Goal: Information Seeking & Learning: Learn about a topic

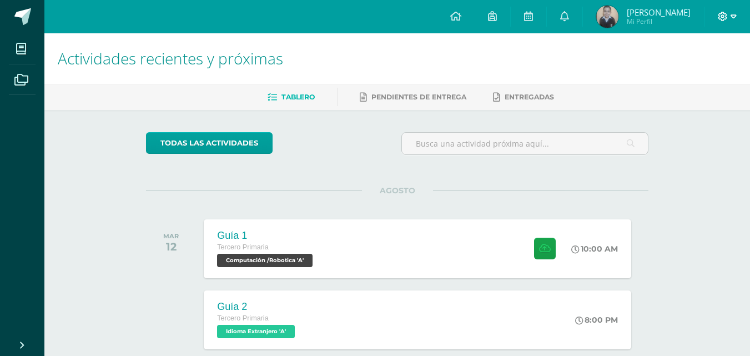
click at [732, 15] on icon at bounding box center [733, 16] width 6 height 4
click at [733, 16] on icon at bounding box center [733, 17] width 6 height 10
click at [731, 17] on icon at bounding box center [733, 17] width 6 height 10
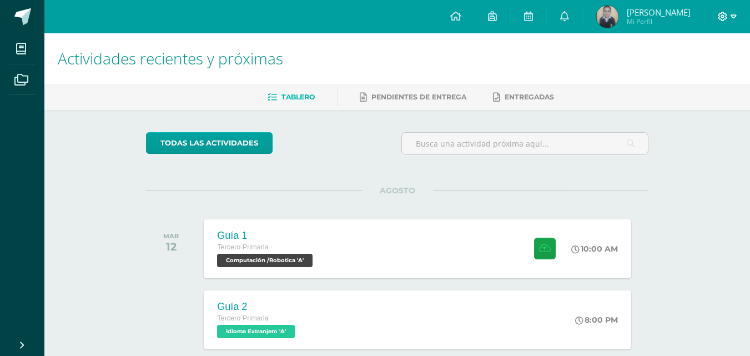
click at [731, 17] on icon at bounding box center [733, 17] width 6 height 10
click at [732, 17] on icon at bounding box center [733, 16] width 6 height 4
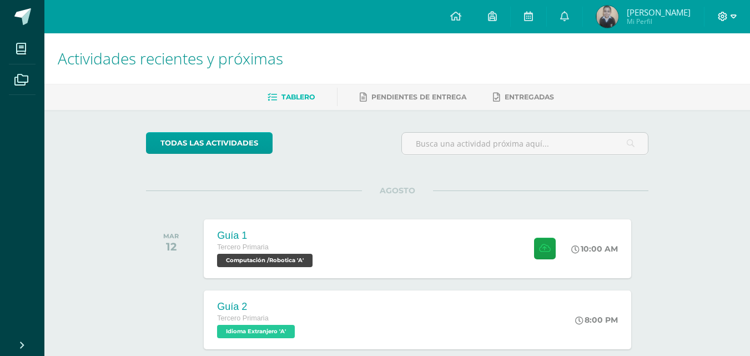
click at [732, 17] on icon at bounding box center [733, 16] width 6 height 4
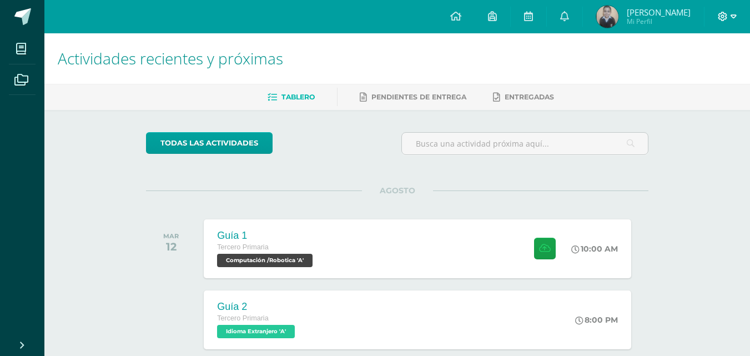
click at [732, 17] on icon at bounding box center [733, 16] width 6 height 4
click at [729, 22] on span at bounding box center [726, 17] width 19 height 12
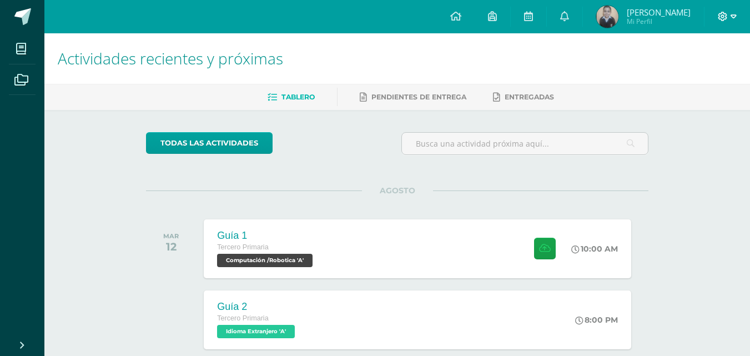
click at [729, 22] on span at bounding box center [726, 17] width 19 height 12
click at [714, 78] on span "Cerrar sesión" at bounding box center [699, 75] width 50 height 11
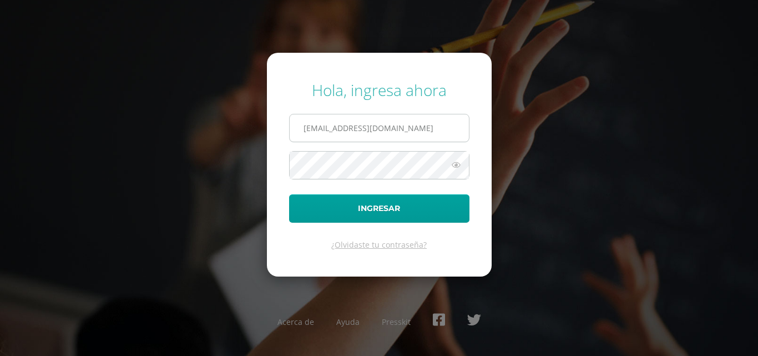
click at [415, 129] on input "COS00841@osoriosandoval.edu.gt" at bounding box center [379, 127] width 179 height 27
type input "COS00030@osoriosandoval.edu.gt"
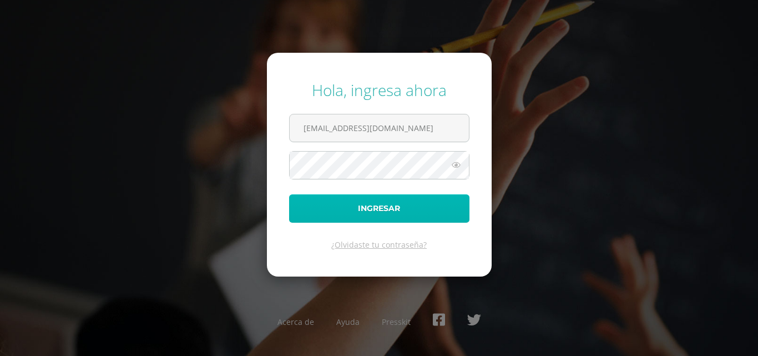
click at [405, 203] on button "Ingresar" at bounding box center [379, 208] width 180 height 28
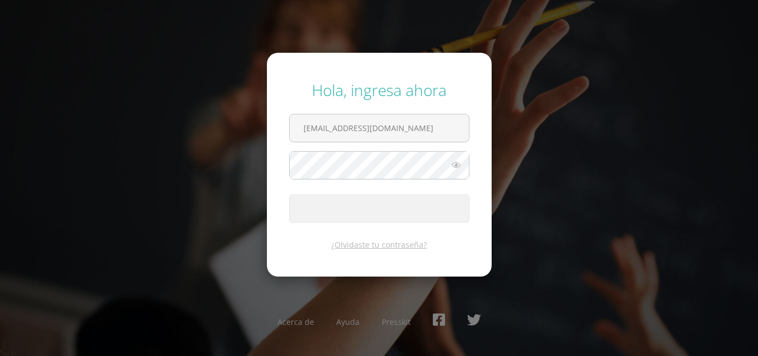
click at [405, 203] on button "Ingresar" at bounding box center [379, 208] width 180 height 28
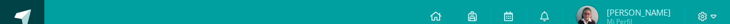
click at [729, 32] on div at bounding box center [707, 16] width 46 height 33
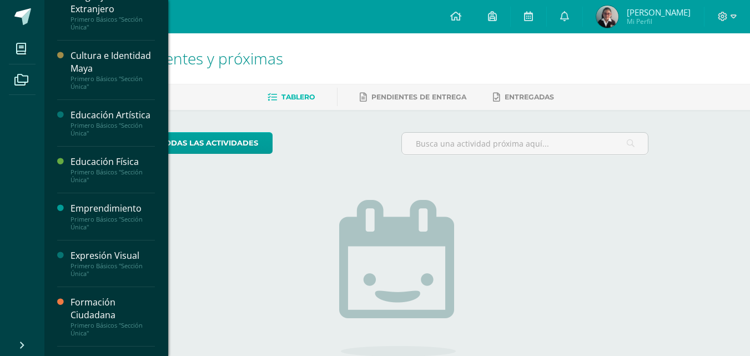
scroll to position [222, 0]
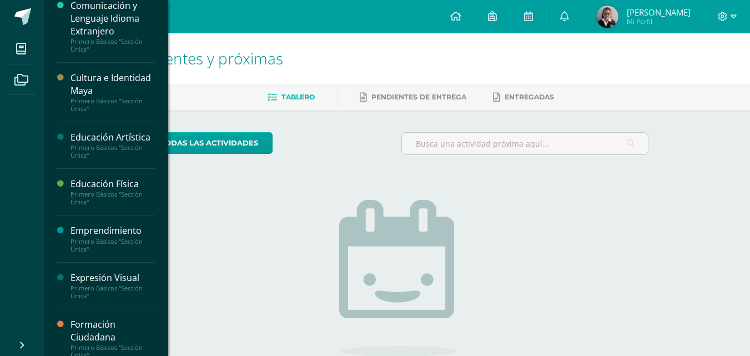
click at [110, 102] on div "Primero Básicos "Sección Única"" at bounding box center [112, 105] width 84 height 16
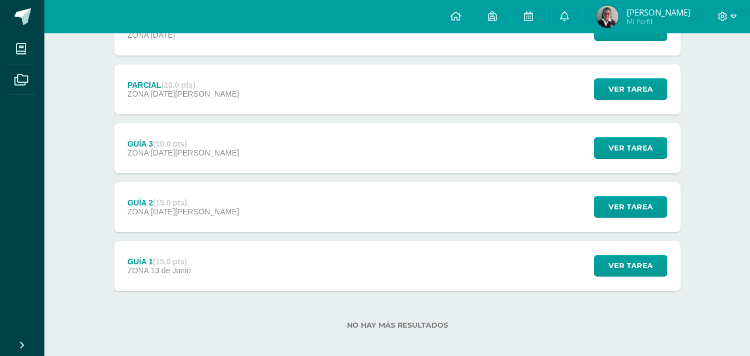
scroll to position [247, 0]
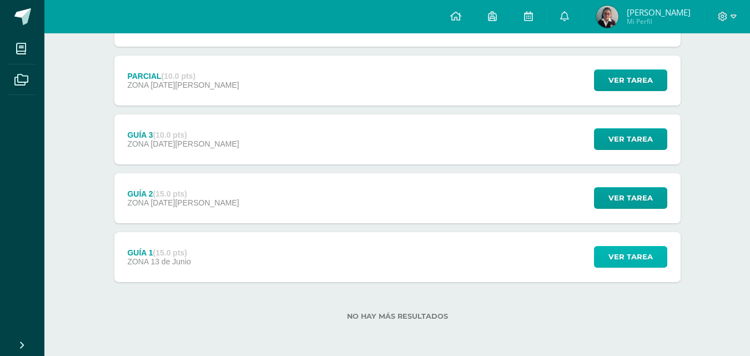
click at [625, 251] on span "Ver tarea" at bounding box center [630, 256] width 44 height 21
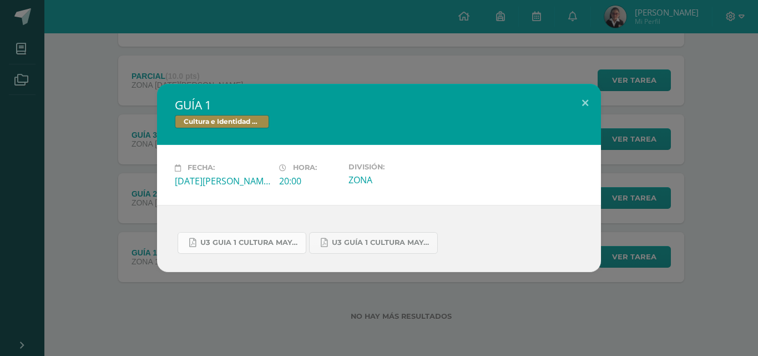
click at [257, 235] on link "U3 GUIA 1 CULTURA MAYA BASICOS.pdf" at bounding box center [242, 243] width 129 height 22
click at [585, 112] on button at bounding box center [585, 103] width 32 height 38
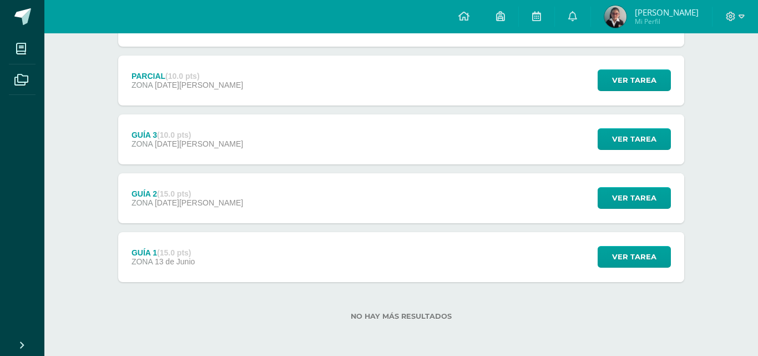
click at [348, 181] on div "GUÍA 2 (15.0 pts) ZONA 20 de Junio Ver tarea GUÍA 2 Cultura e Identidad Maya Ca…" at bounding box center [401, 198] width 566 height 50
click at [0, 0] on div "Cargando contenido" at bounding box center [0, 0] width 0 height 0
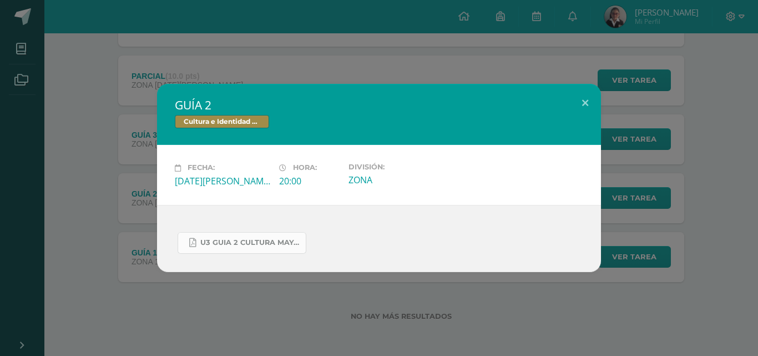
click at [274, 240] on span "U3 GUIA 2 CULTURA MAYA BASICOS.pdf" at bounding box center [250, 242] width 100 height 9
click at [592, 114] on button at bounding box center [585, 103] width 32 height 38
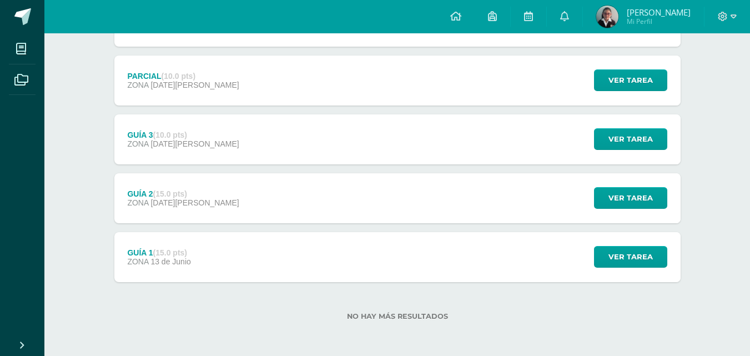
click at [438, 129] on div "GUÍA 3 (10.0 pts) ZONA 04 de Julio Ver tarea GUÍA 3 Cultura e Identidad Maya Ca…" at bounding box center [397, 139] width 566 height 50
click at [0, 0] on div "GUÍA 3 Cultura e Identidad Maya" at bounding box center [0, 0] width 0 height 0
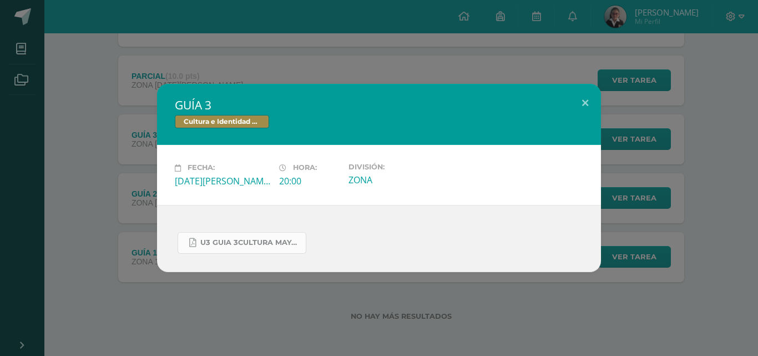
click at [297, 243] on span "U3 GUIA 3CULTURA MAYA BASICOS.pdf" at bounding box center [250, 242] width 100 height 9
click at [593, 111] on button at bounding box center [585, 103] width 32 height 38
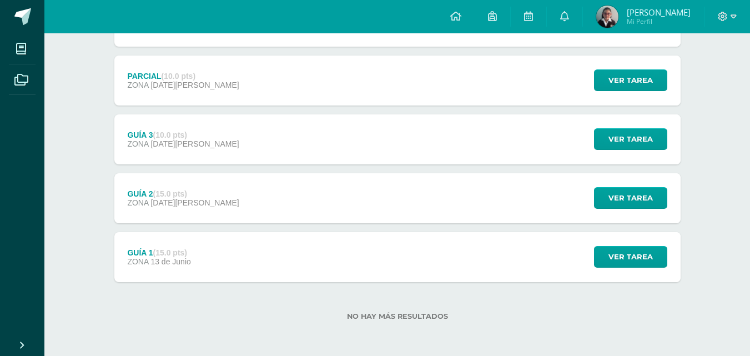
click at [194, 94] on div "PARCIAL (10.0 pts) ZONA 11 de Julio" at bounding box center [183, 80] width 138 height 50
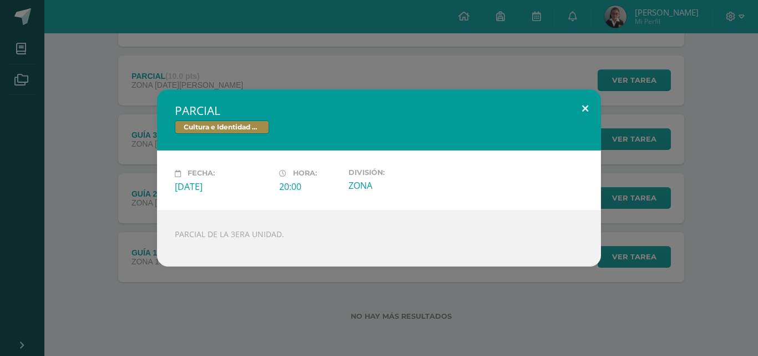
click at [585, 114] on button at bounding box center [585, 108] width 32 height 38
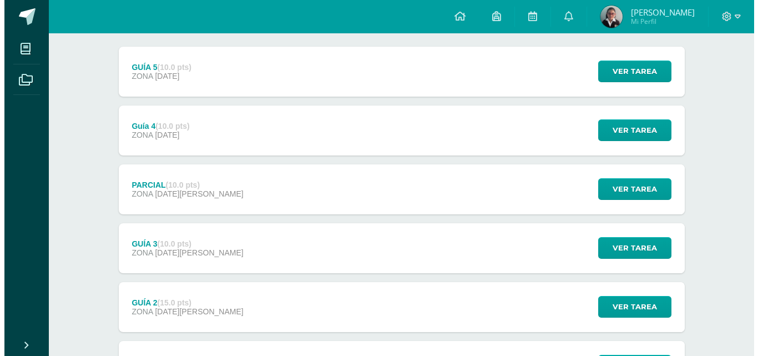
scroll to position [136, 0]
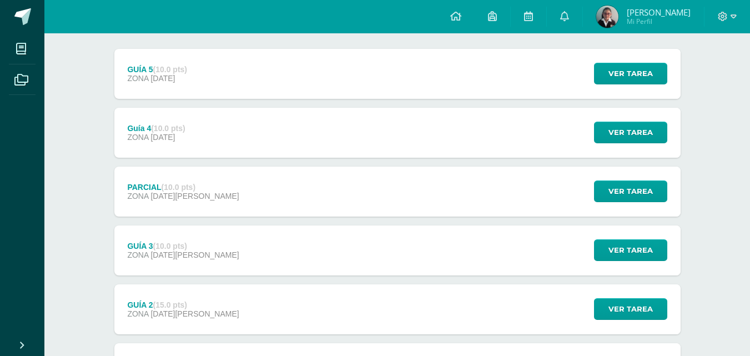
click at [203, 132] on div "Guía 4 (10.0 pts) ZONA 18 de Julio Ver tarea Guía 4 Cultura e Identidad Maya Ca…" at bounding box center [397, 133] width 566 height 50
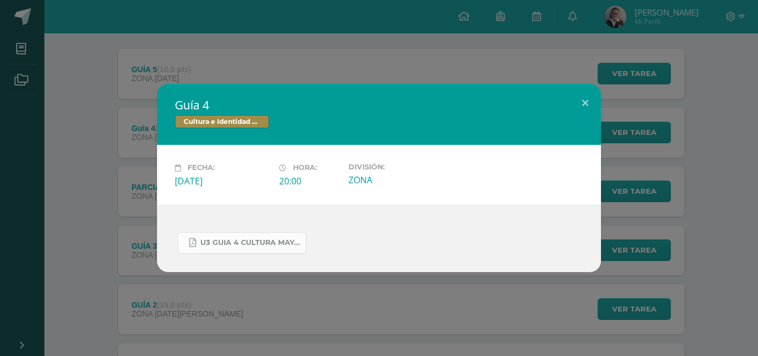
click at [275, 235] on link "U3 GUIA 4 CULTURA MAYA BASICOS.pdf" at bounding box center [242, 243] width 129 height 22
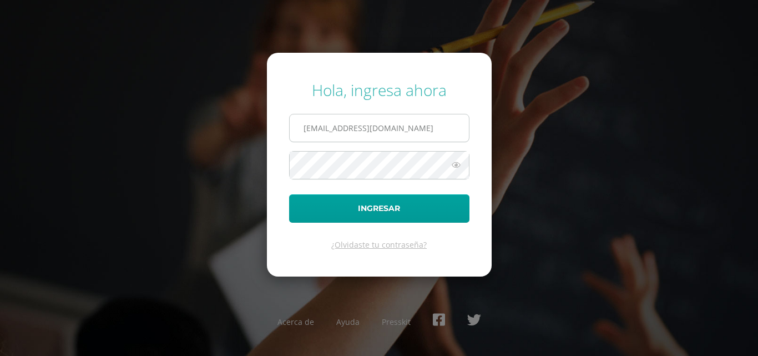
click at [417, 124] on input "[EMAIL_ADDRESS][DOMAIN_NAME]" at bounding box center [379, 127] width 179 height 27
type input "COS00841@osoriosandoval.edu.gt"
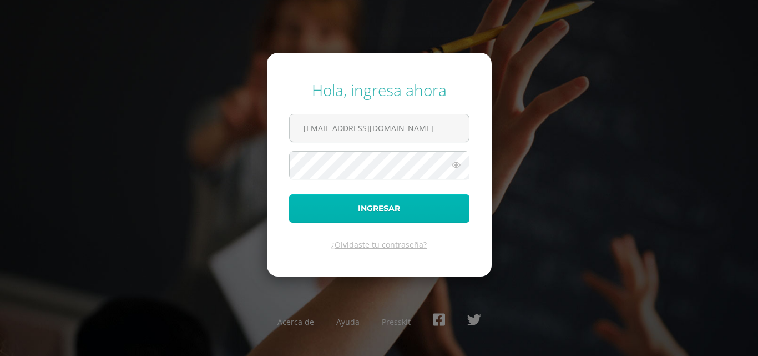
click at [383, 208] on button "Ingresar" at bounding box center [379, 208] width 180 height 28
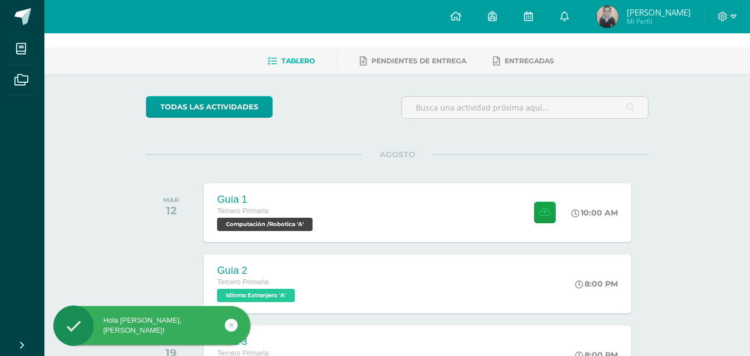
scroll to position [55, 0]
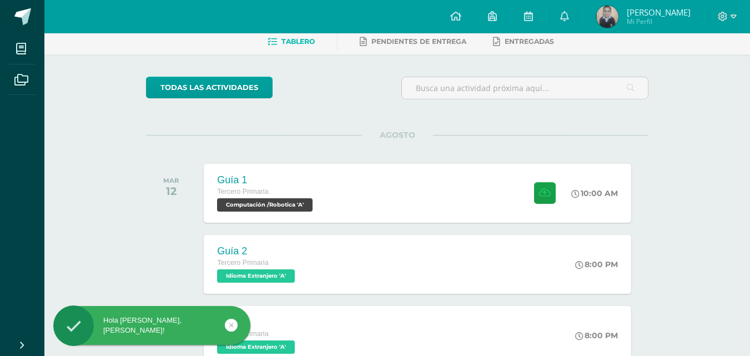
click at [734, 9] on div at bounding box center [727, 16] width 46 height 33
click at [730, 18] on icon at bounding box center [733, 17] width 6 height 10
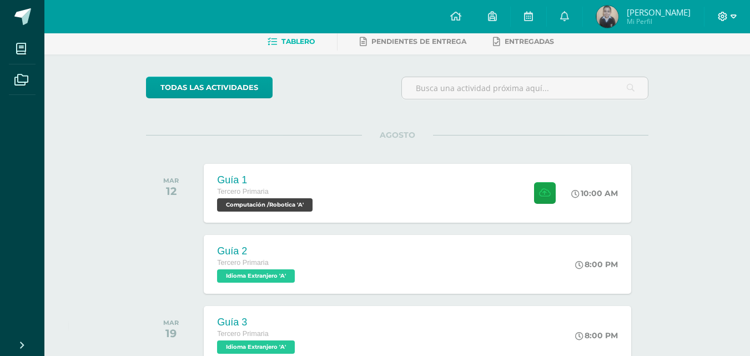
click at [718, 15] on icon at bounding box center [722, 17] width 10 height 10
click at [729, 16] on span at bounding box center [726, 17] width 19 height 12
click at [708, 80] on link "Cerrar sesión" at bounding box center [692, 75] width 88 height 16
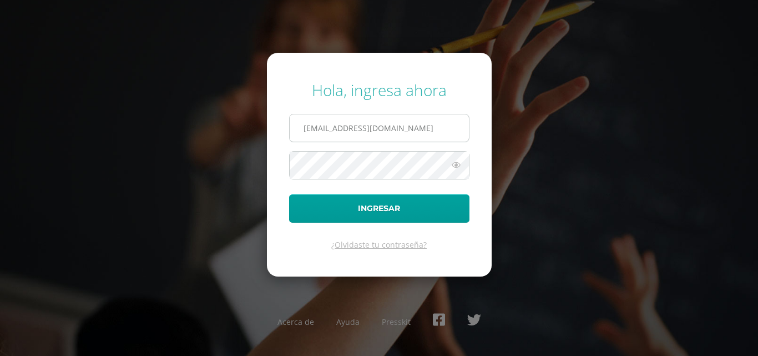
click at [431, 115] on input "[EMAIL_ADDRESS][DOMAIN_NAME]" at bounding box center [379, 127] width 179 height 27
type input "[EMAIL_ADDRESS][DOMAIN_NAME]"
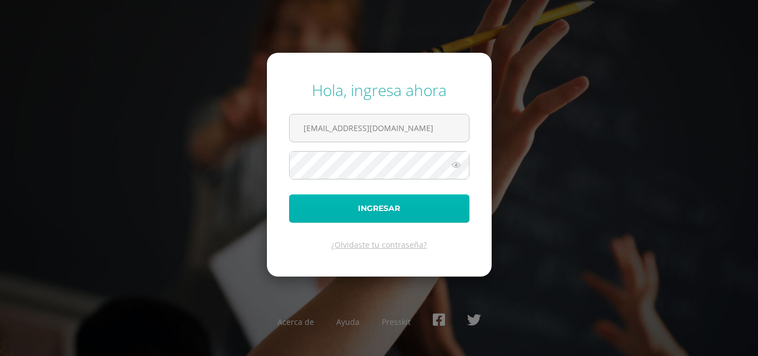
click at [420, 196] on button "Ingresar" at bounding box center [379, 208] width 180 height 28
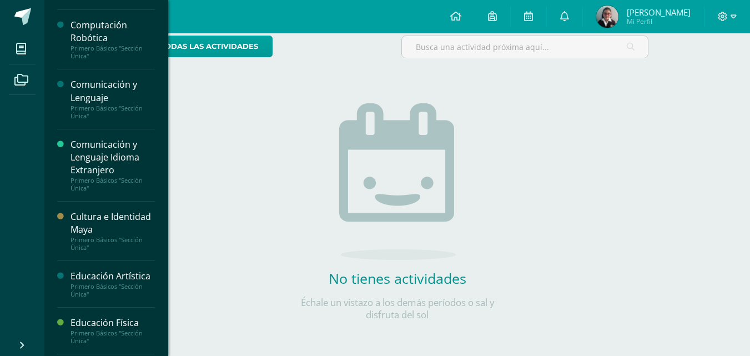
scroll to position [111, 0]
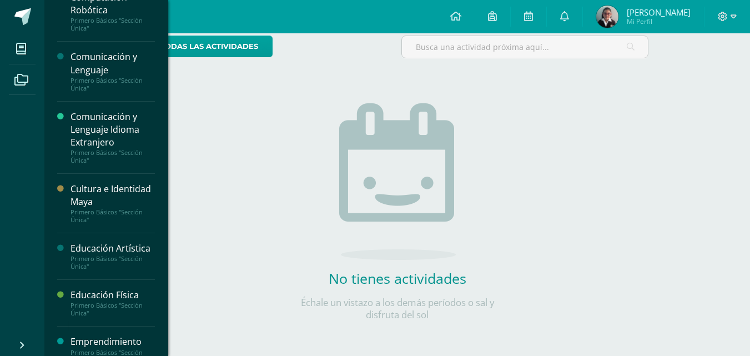
click at [121, 205] on div "Cultura e Identidad Maya" at bounding box center [112, 196] width 84 height 26
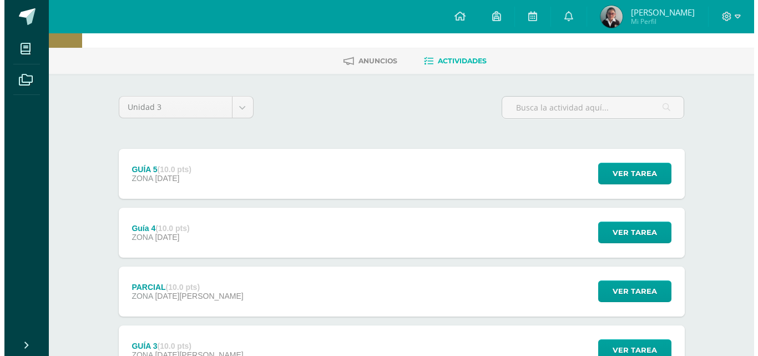
scroll to position [55, 0]
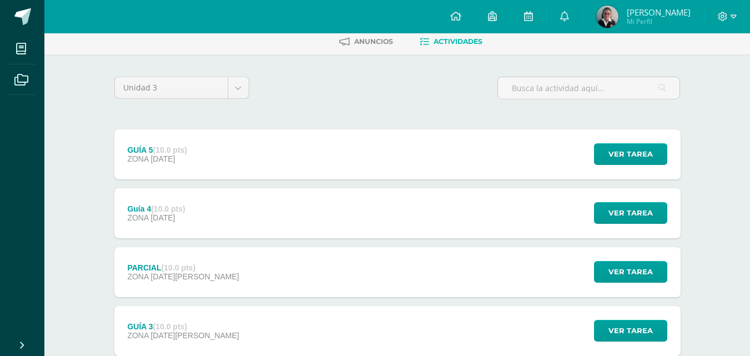
click at [287, 196] on div "Guía 4 (10.0 pts) ZONA [DATE] Ver tarea Guía 4 Cultura e Identidad [PERSON_NAME…" at bounding box center [397, 213] width 566 height 50
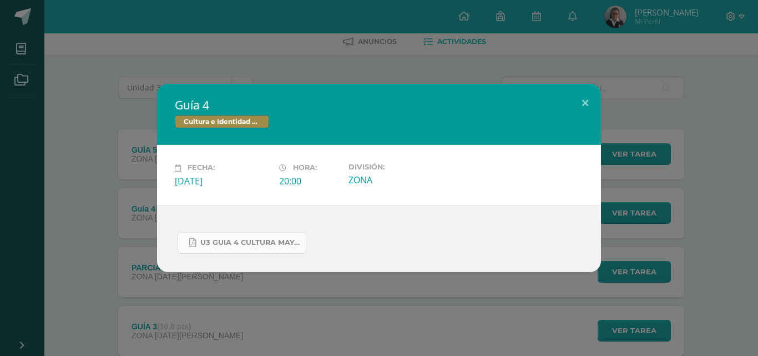
click at [256, 243] on span "U3 GUIA 4 CULTURA MAYA BASICOS.pdf" at bounding box center [250, 242] width 100 height 9
click at [540, 100] on h2 "Guía 4" at bounding box center [379, 105] width 408 height 16
click at [566, 99] on h2 "Guía 4" at bounding box center [379, 105] width 408 height 16
click at [579, 109] on button at bounding box center [585, 103] width 32 height 38
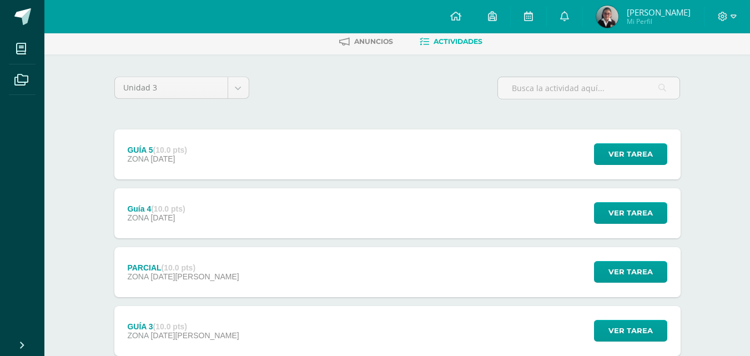
click at [158, 166] on div "GUÍA 5 (10.0 pts) ZONA [DATE]" at bounding box center [157, 154] width 86 height 50
click at [159, 156] on span "[DATE]" at bounding box center [162, 158] width 24 height 9
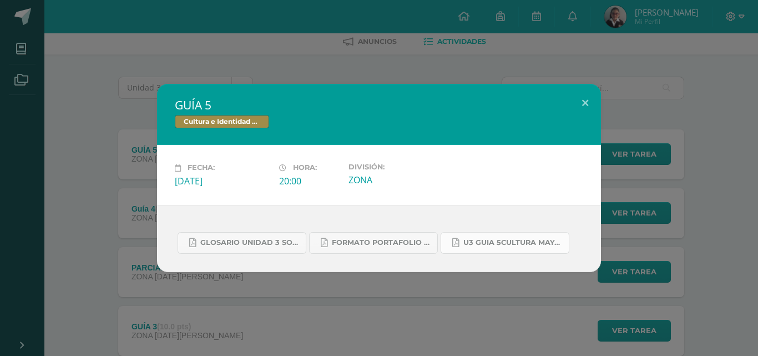
click at [489, 245] on span "U3 GUIA 5CULTURA MAYA BASICOS.pdf" at bounding box center [513, 242] width 100 height 9
